Goal: Task Accomplishment & Management: Use online tool/utility

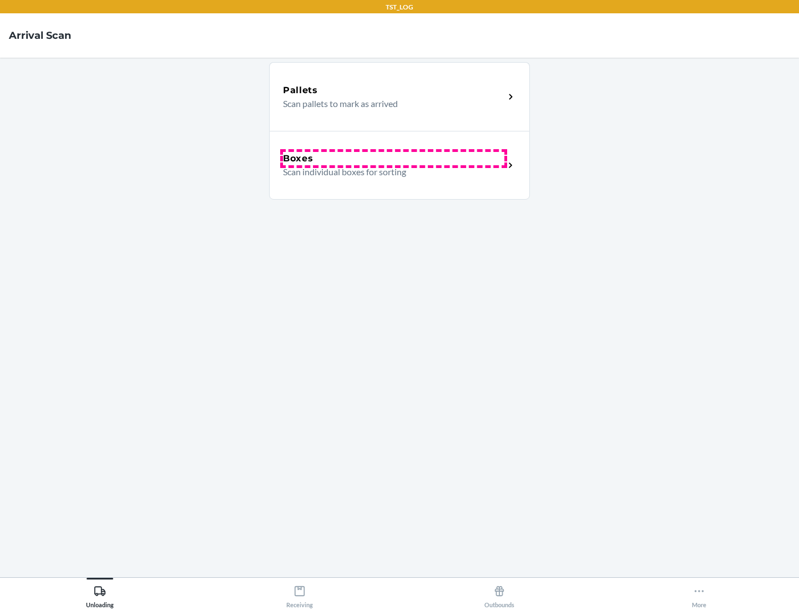
click at [393, 159] on div "Boxes" at bounding box center [393, 158] width 221 height 13
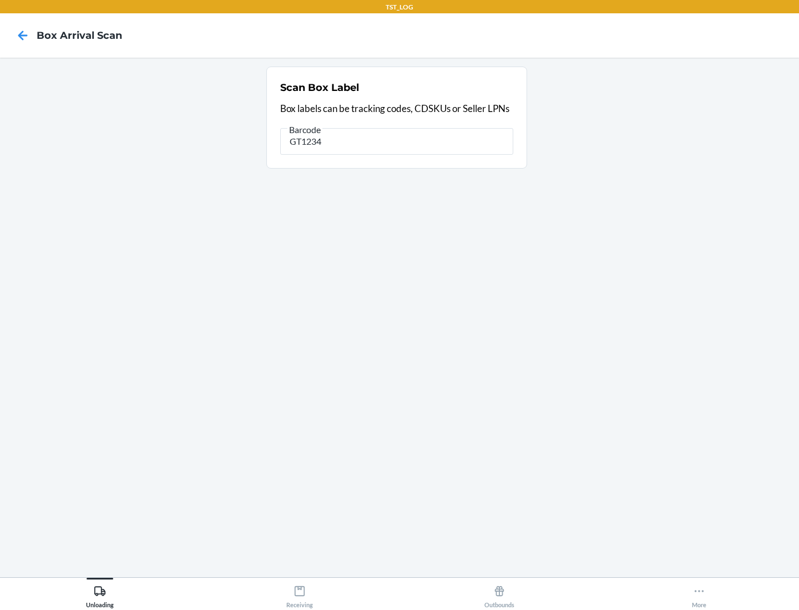
type input "GT1234"
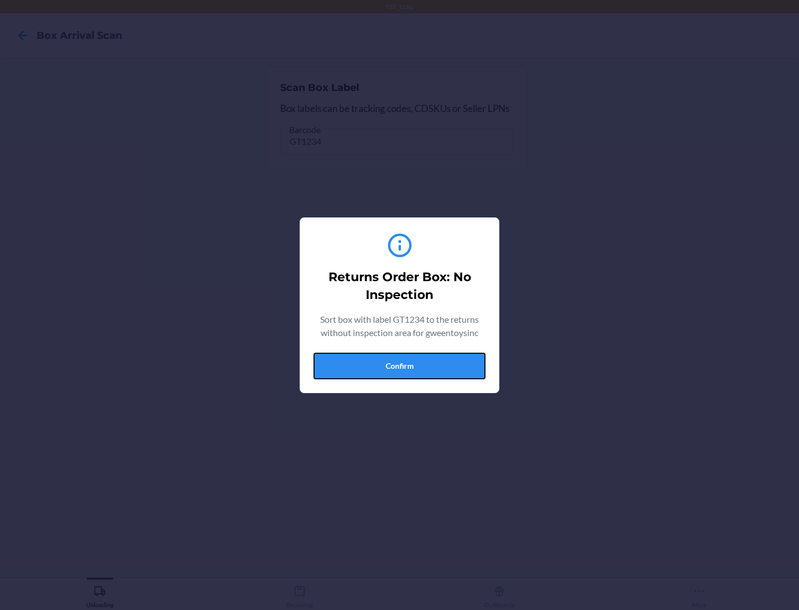
click at [399, 365] on button "Confirm" at bounding box center [399, 366] width 172 height 27
